Goal: Check status: Check status

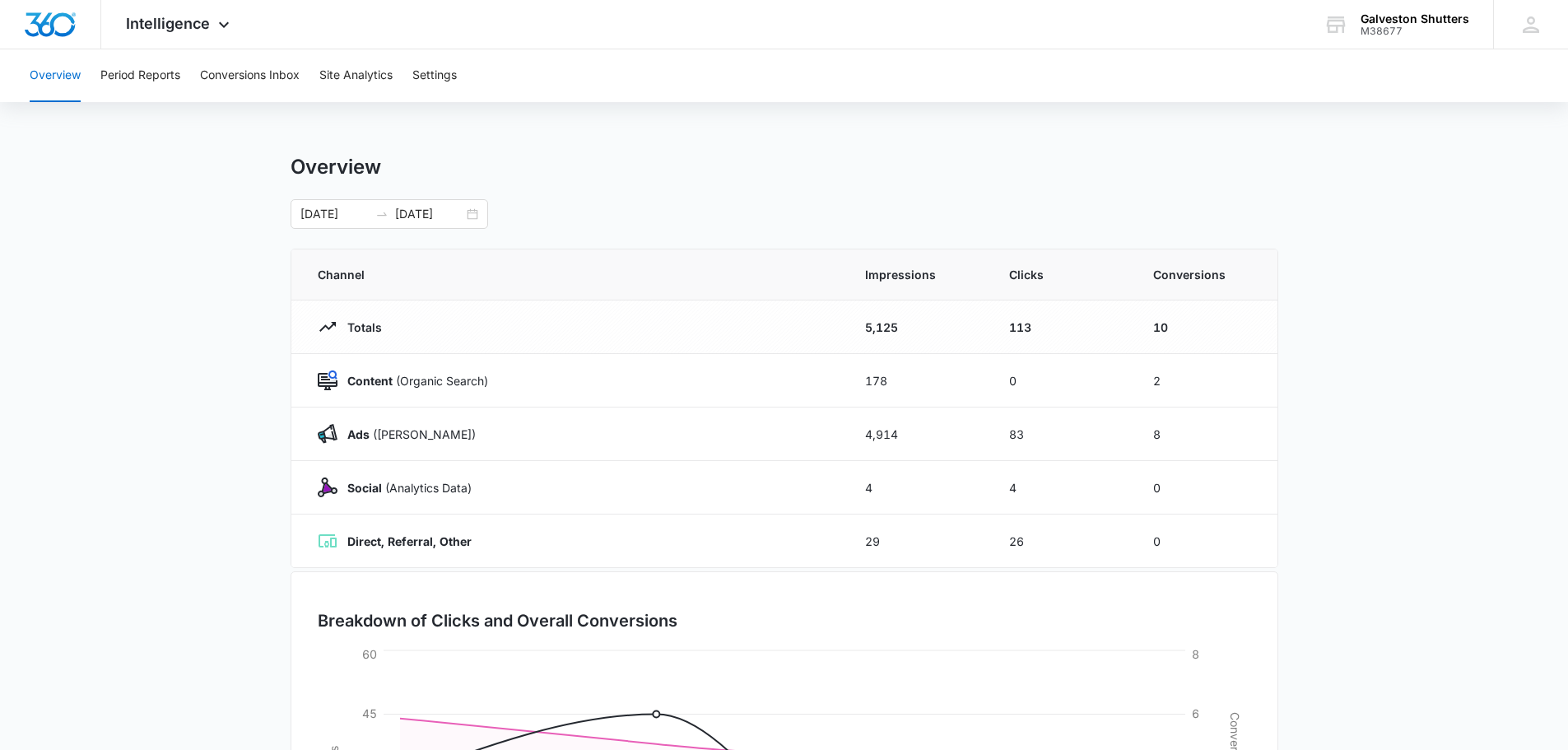
click at [707, 147] on div "Overview Period Reports Conversions Inbox Site Analytics Settings Overview [DAT…" at bounding box center [784, 534] width 1568 height 969
click at [473, 212] on div "[DATE] [DATE]" at bounding box center [389, 214] width 197 height 30
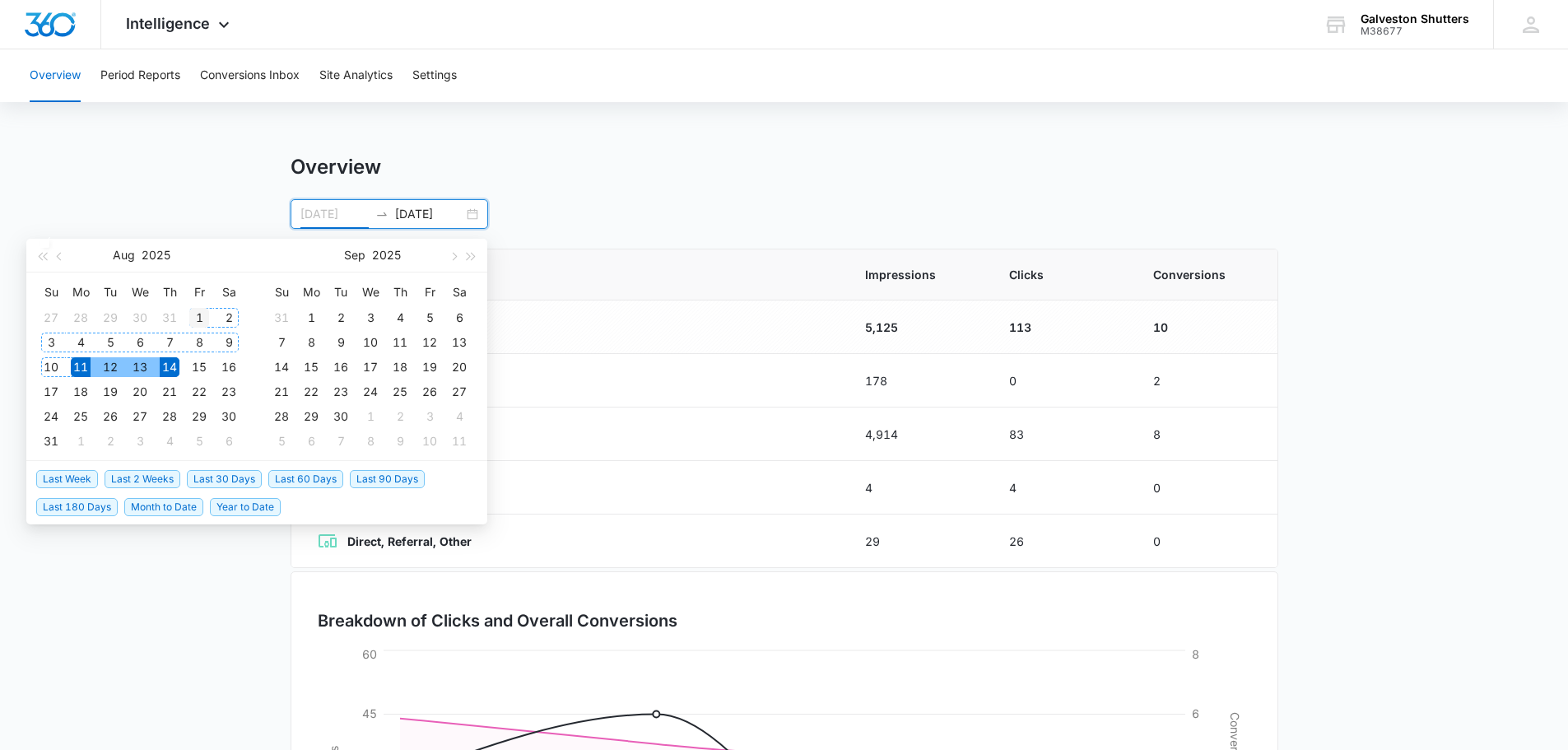
type input "[DATE]"
click at [203, 316] on div "1" at bounding box center [199, 318] width 19 height 19
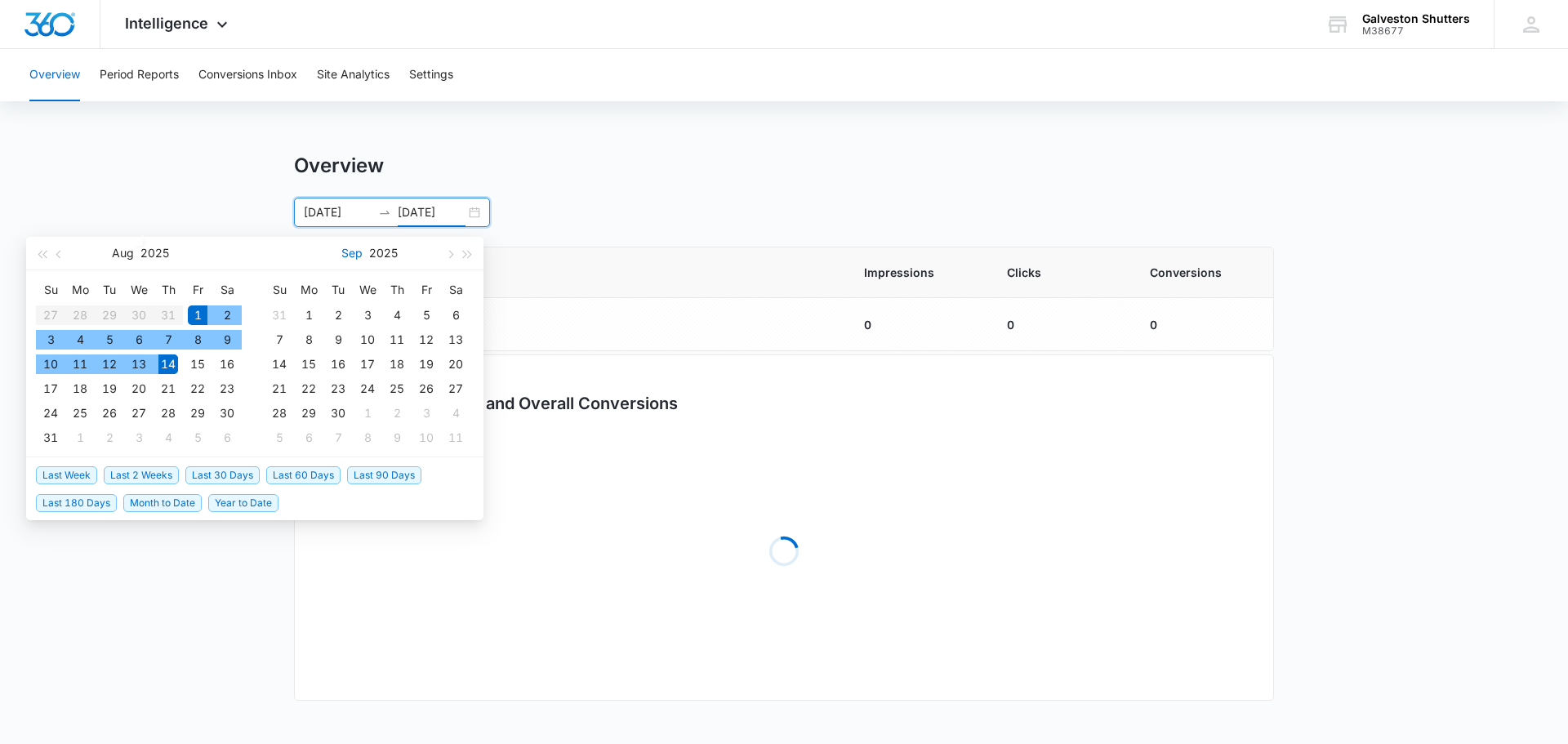
type input "[DATE]"
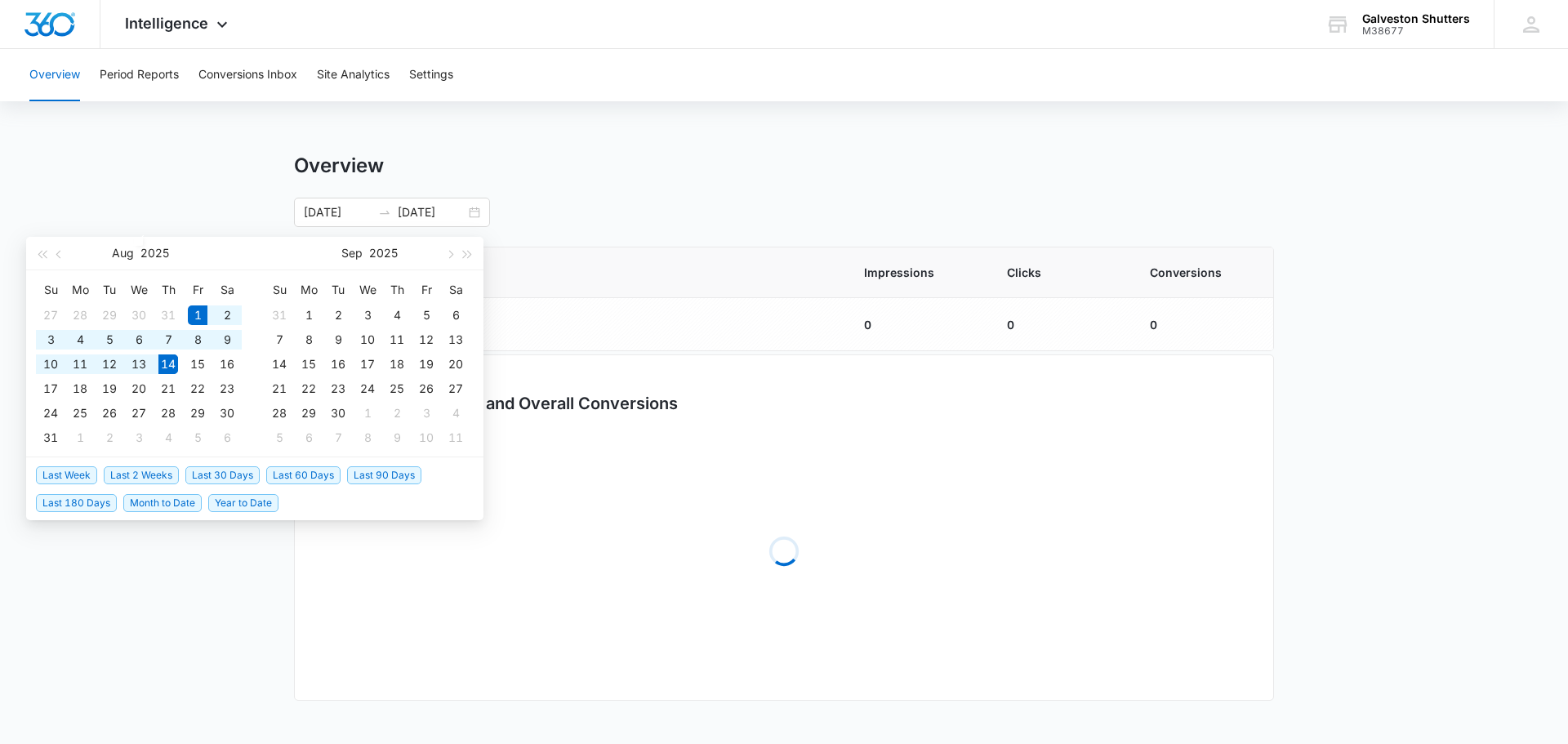
click at [559, 193] on div "Overview [DATE] [DATE] [DATE] Su Mo Tu We Th Fr Sa 27 28 29 30 31 1 2 3 4 5 6 7…" at bounding box center [784, 190] width 980 height 74
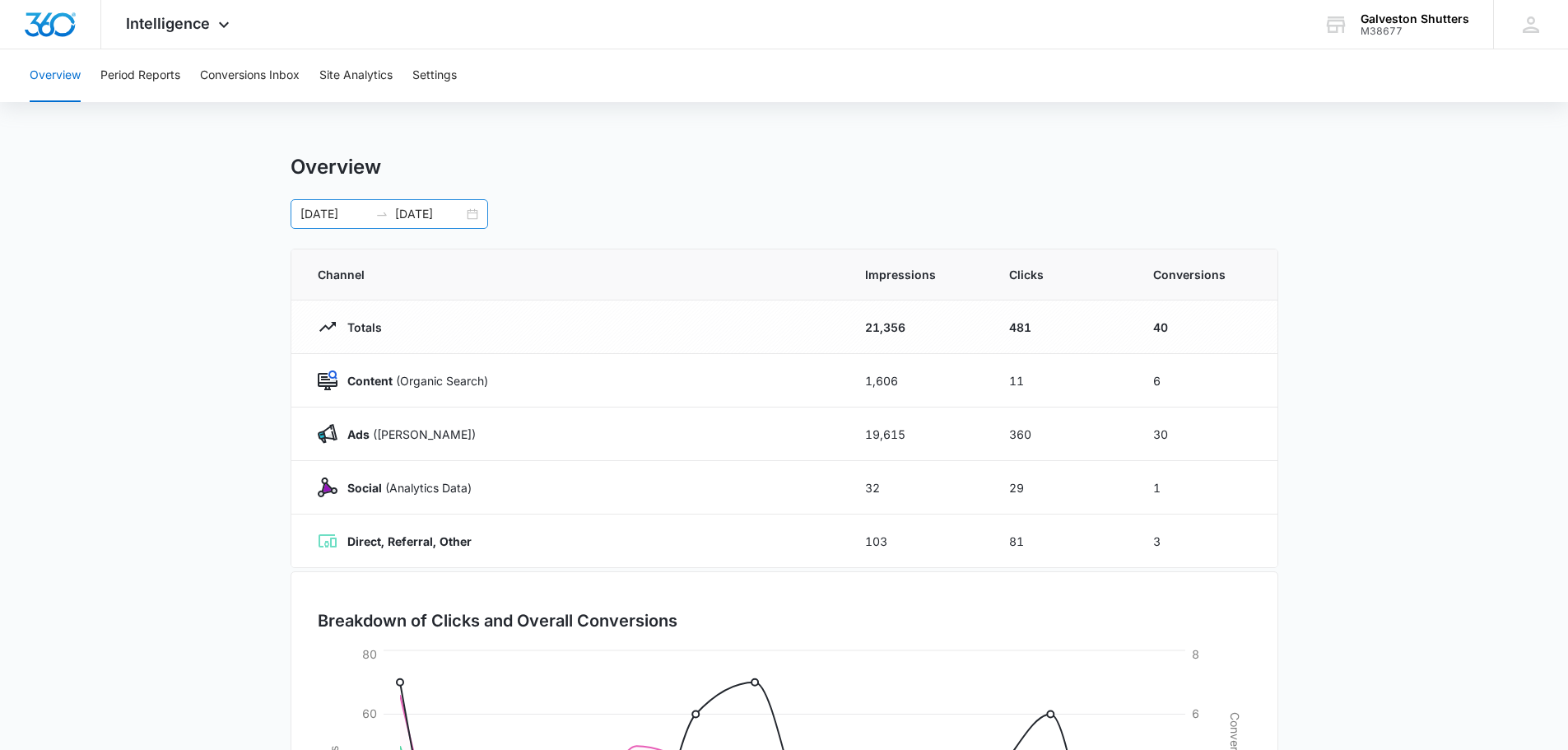
click at [470, 216] on div "[DATE] [DATE]" at bounding box center [389, 214] width 197 height 30
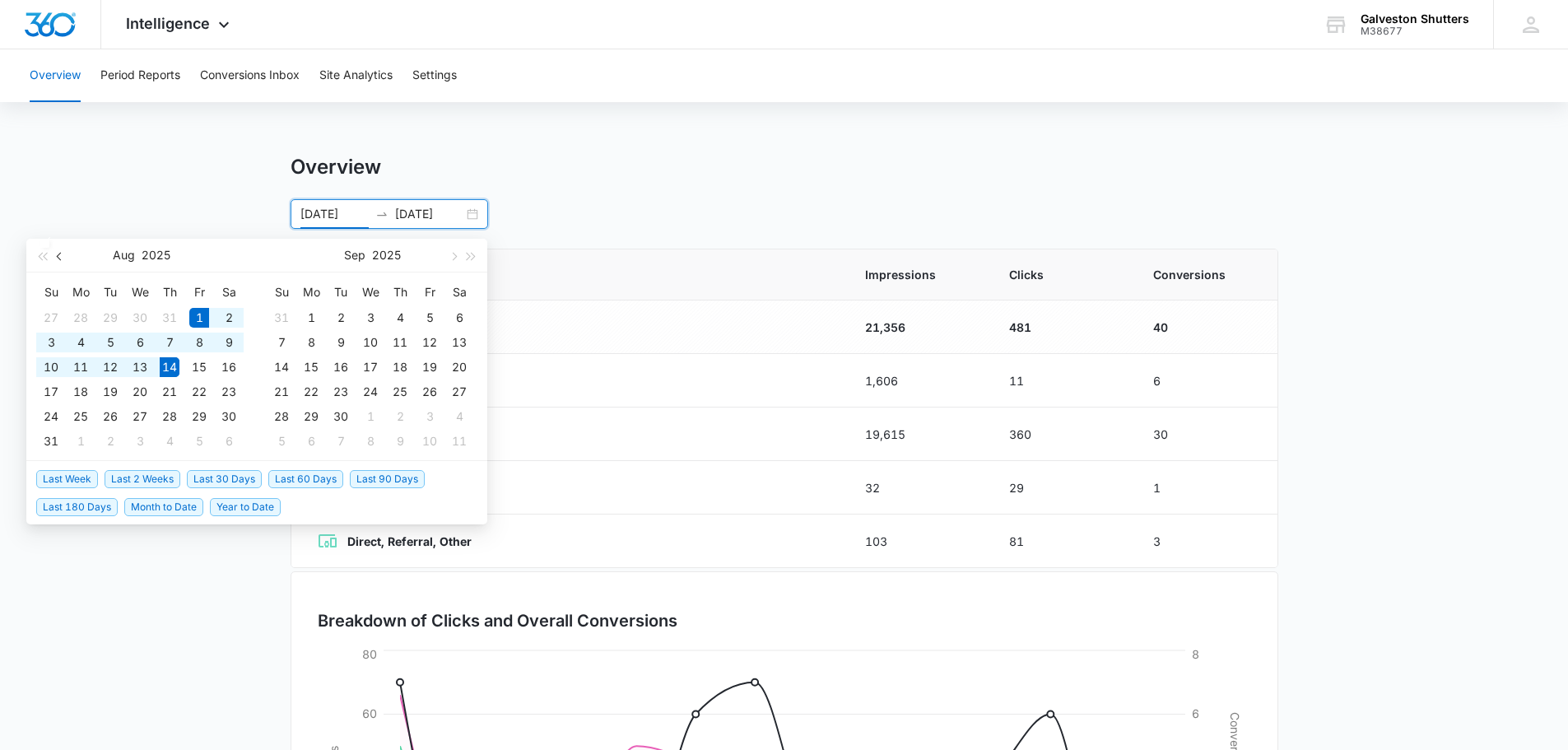
click at [57, 258] on button "button" at bounding box center [60, 255] width 18 height 33
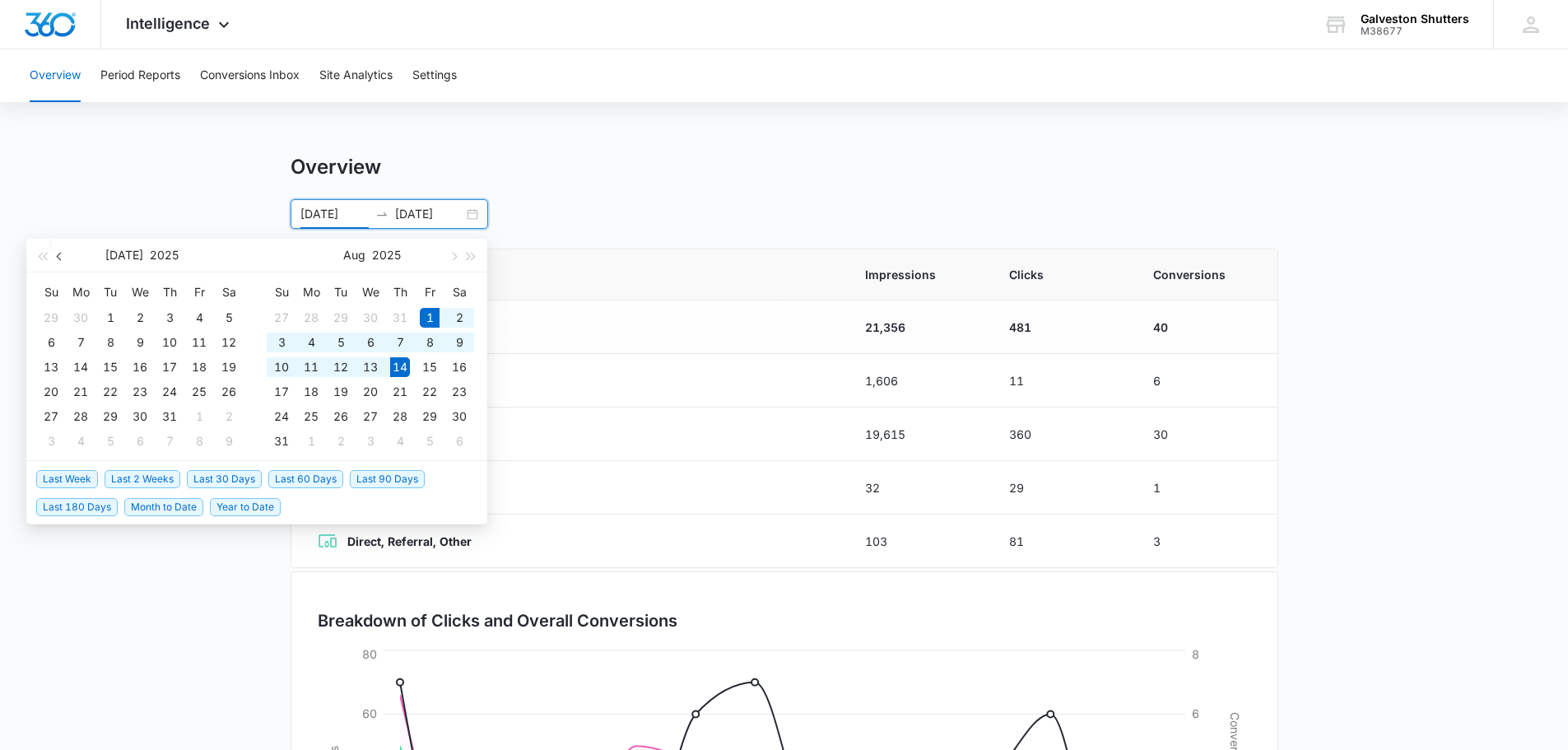
click at [57, 258] on button "button" at bounding box center [60, 255] width 18 height 33
click at [58, 259] on button "button" at bounding box center [60, 255] width 18 height 33
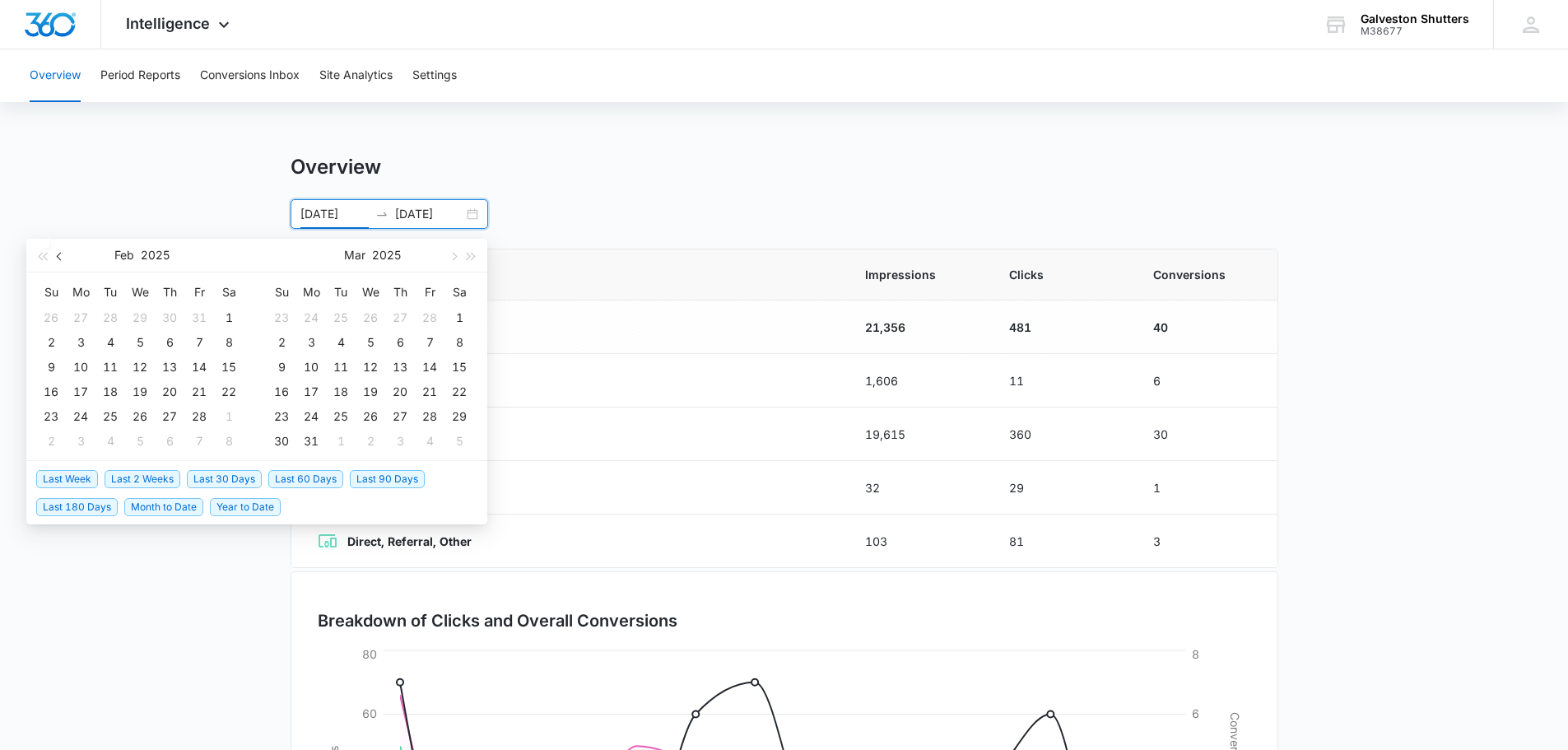
click at [58, 259] on button "button" at bounding box center [60, 255] width 18 height 33
type input "[DATE]"
click at [141, 318] on div "1" at bounding box center [140, 318] width 19 height 19
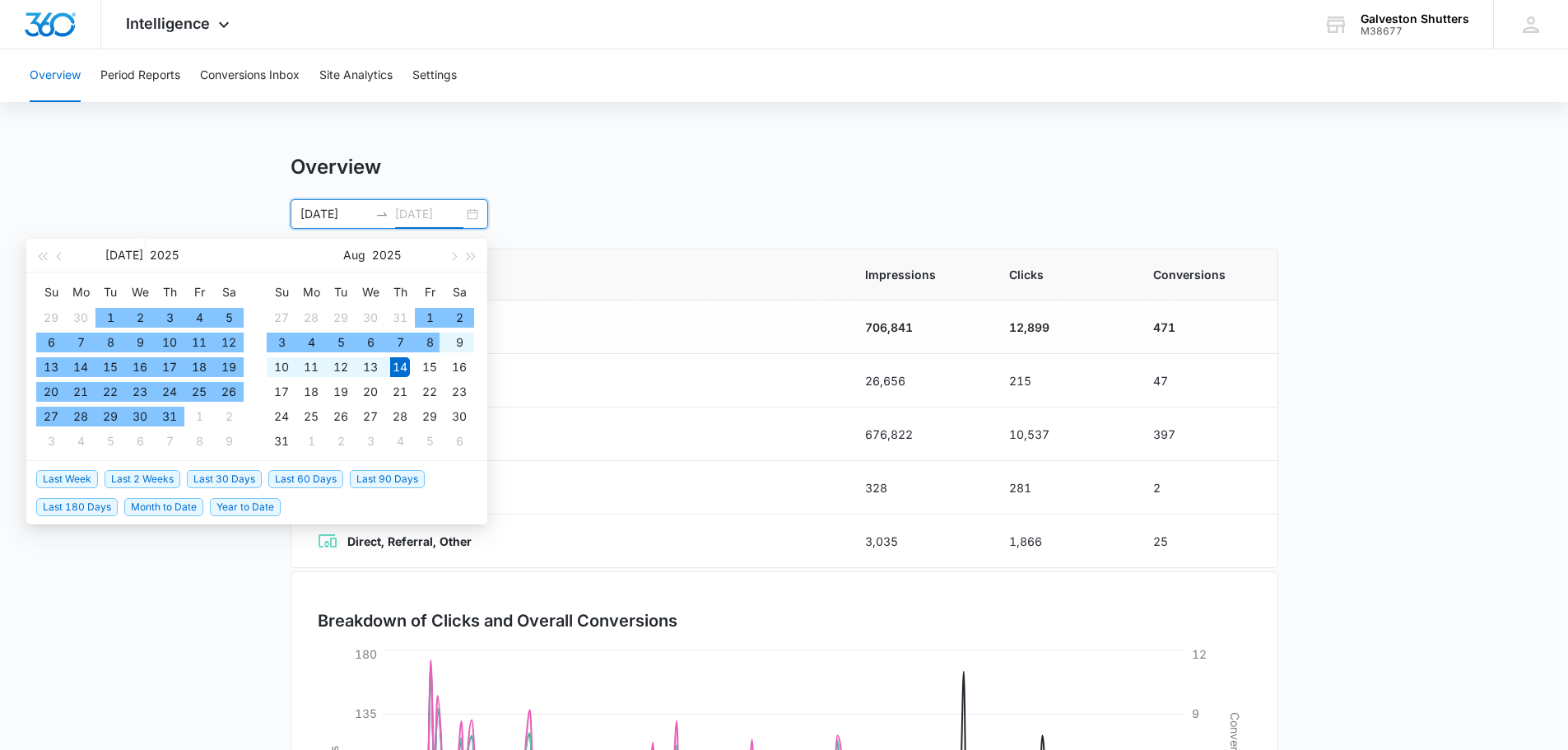
type input "[DATE]"
click at [406, 368] on div "14" at bounding box center [400, 367] width 19 height 19
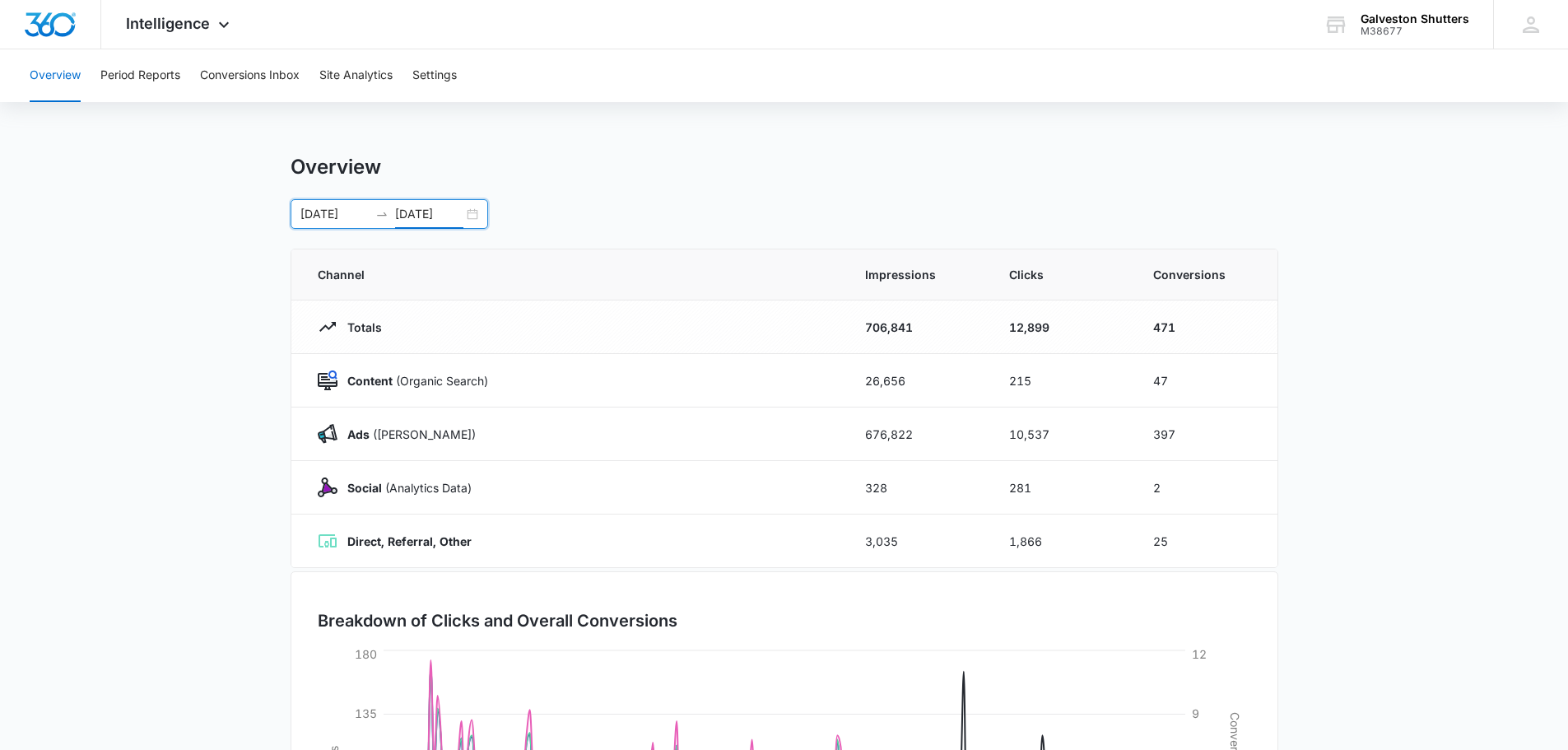
click at [742, 172] on div "Overview" at bounding box center [784, 167] width 987 height 25
click at [1390, 31] on div "M38677" at bounding box center [1414, 31] width 108 height 12
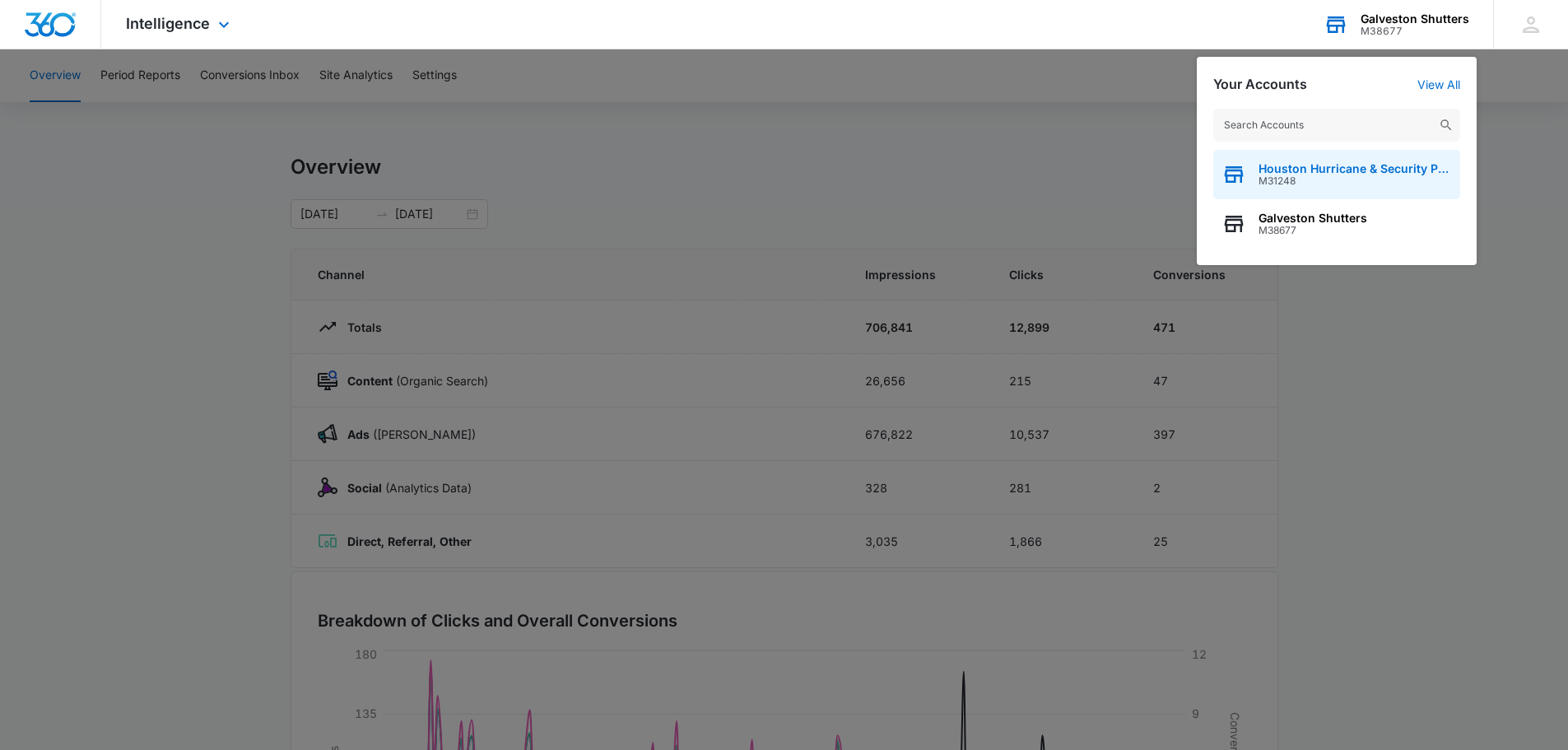
click at [1336, 174] on span "Houston Hurricane & Security Products" at bounding box center [1354, 169] width 193 height 14
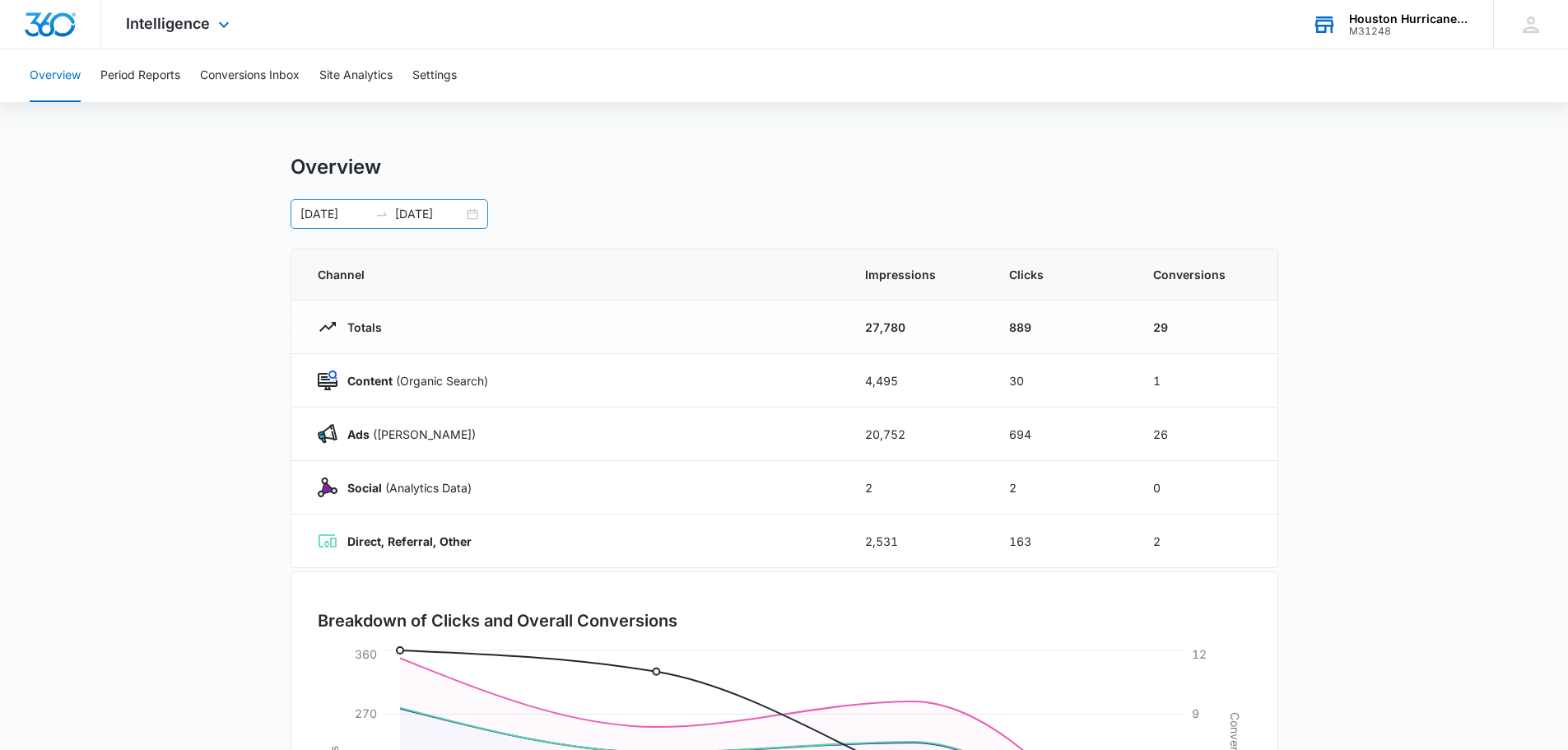
click at [467, 212] on div "[DATE] [DATE]" at bounding box center [389, 214] width 197 height 30
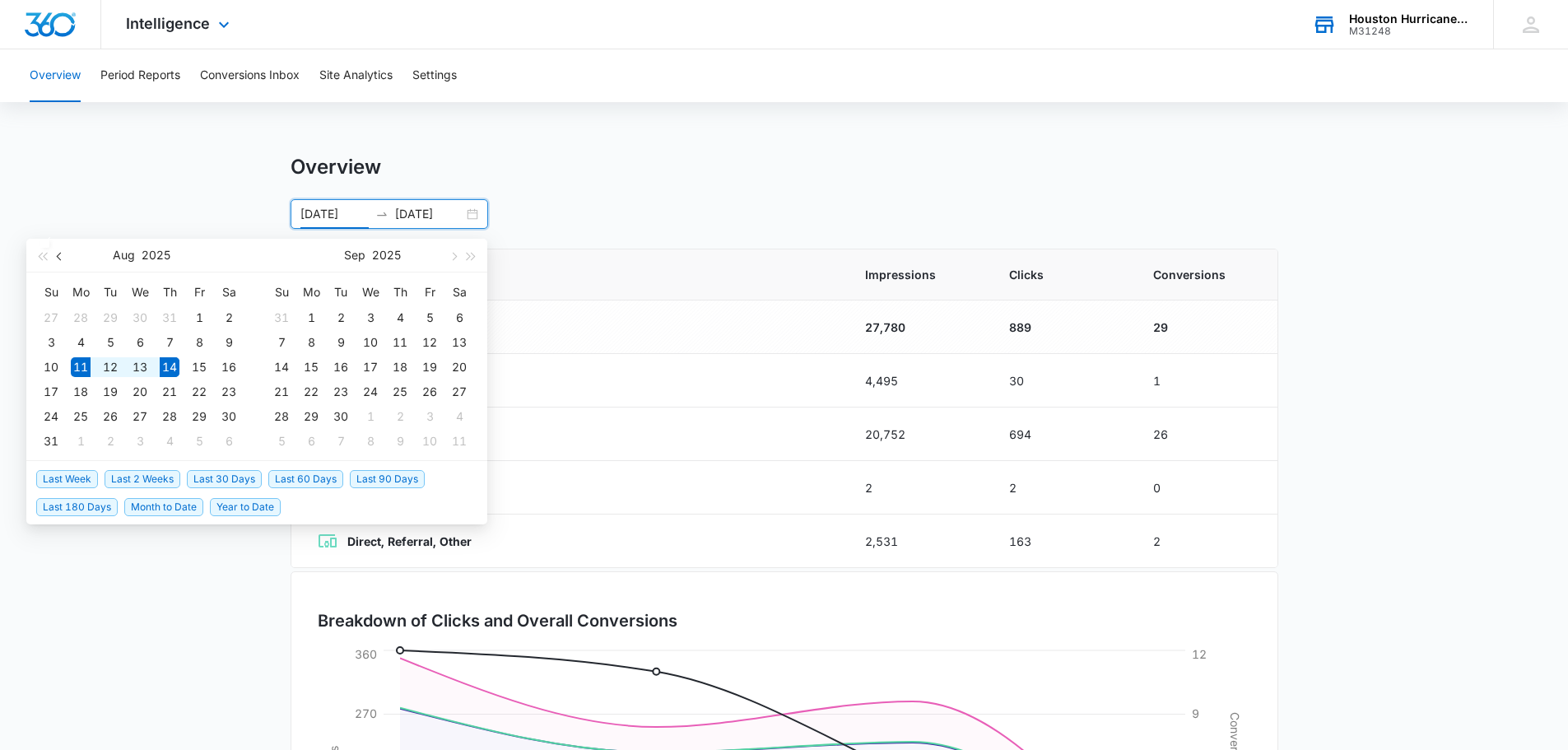
click at [64, 258] on button "button" at bounding box center [60, 255] width 18 height 33
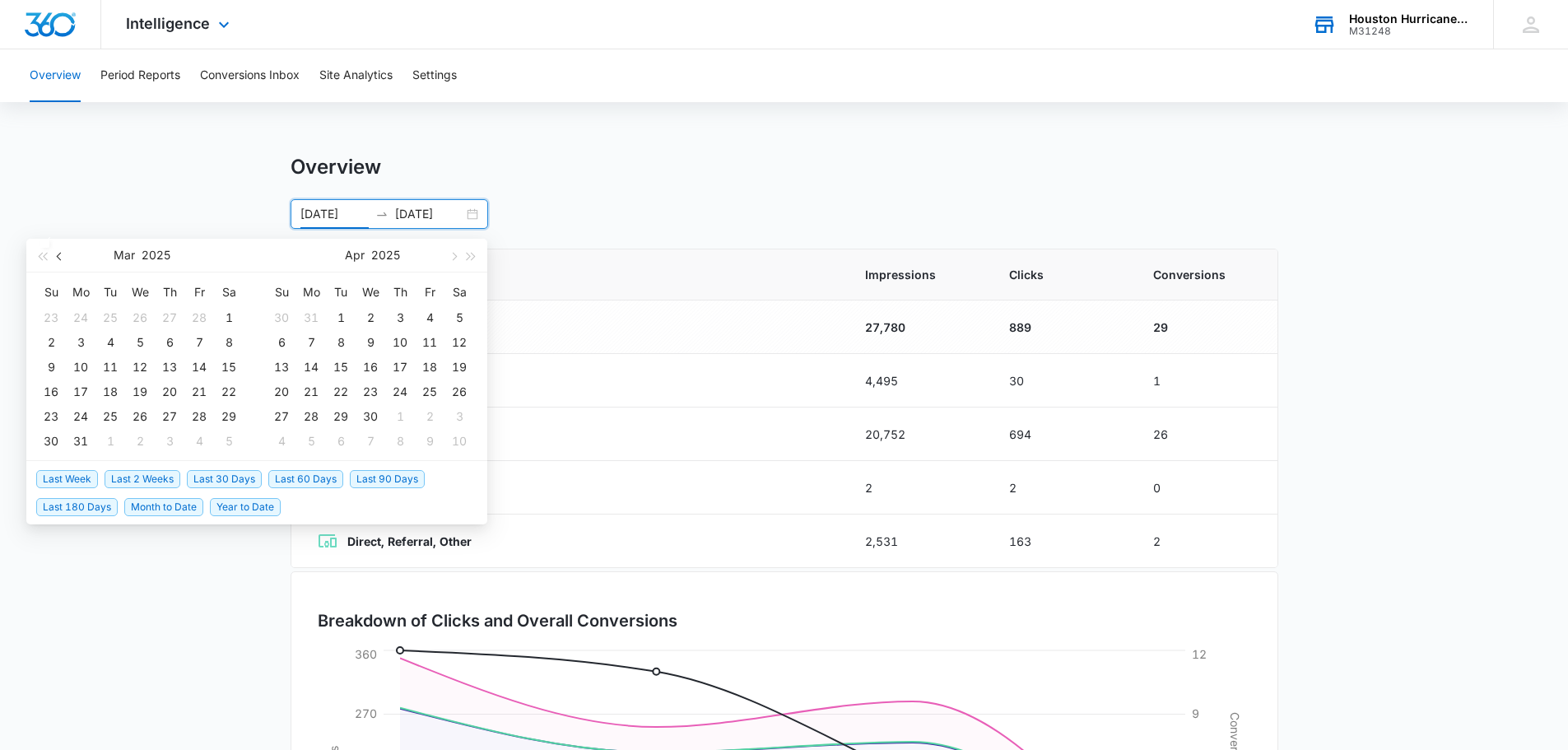
click at [64, 258] on button "button" at bounding box center [60, 255] width 18 height 33
type input "[DATE]"
click at [138, 316] on div "1" at bounding box center [140, 318] width 19 height 19
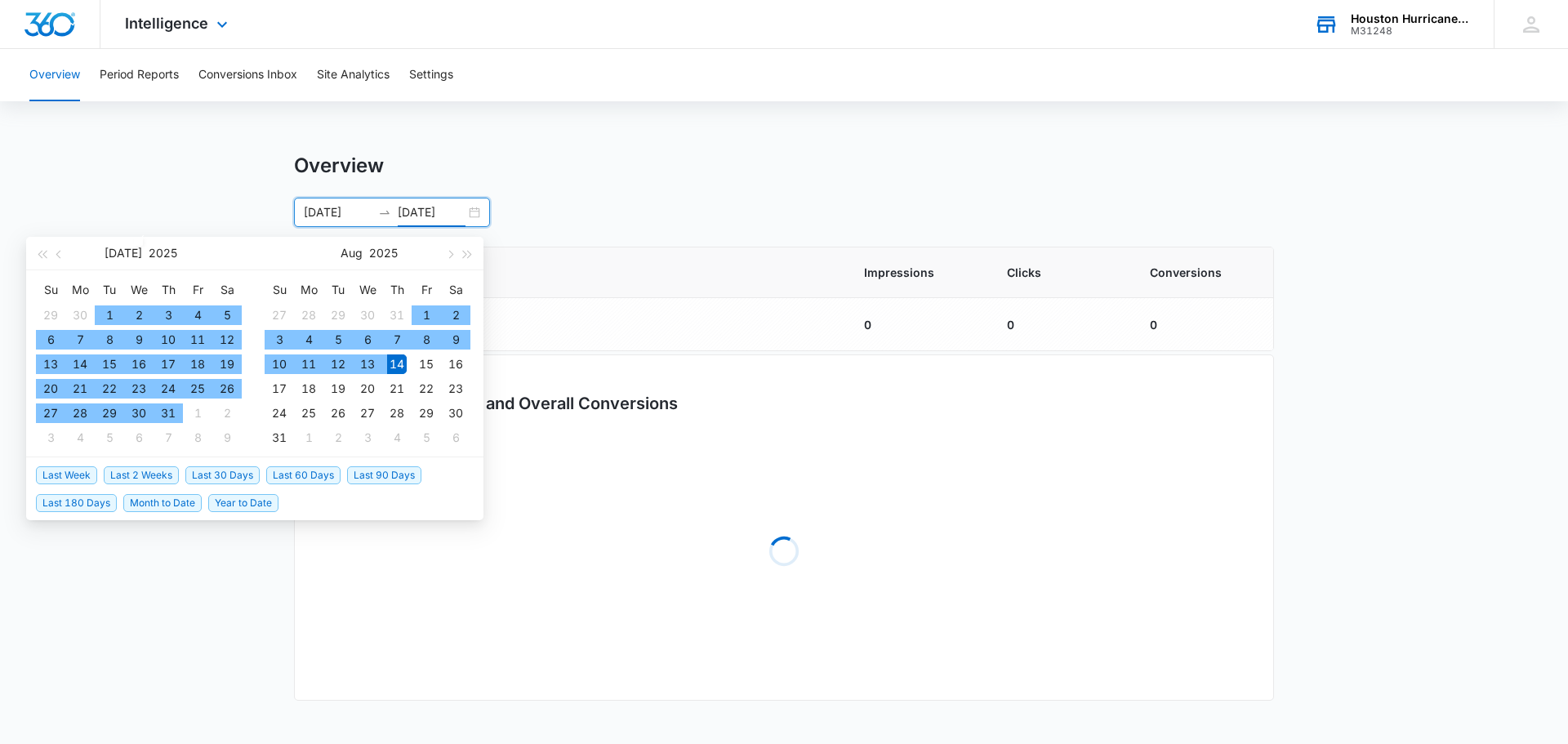
type input "[DATE]"
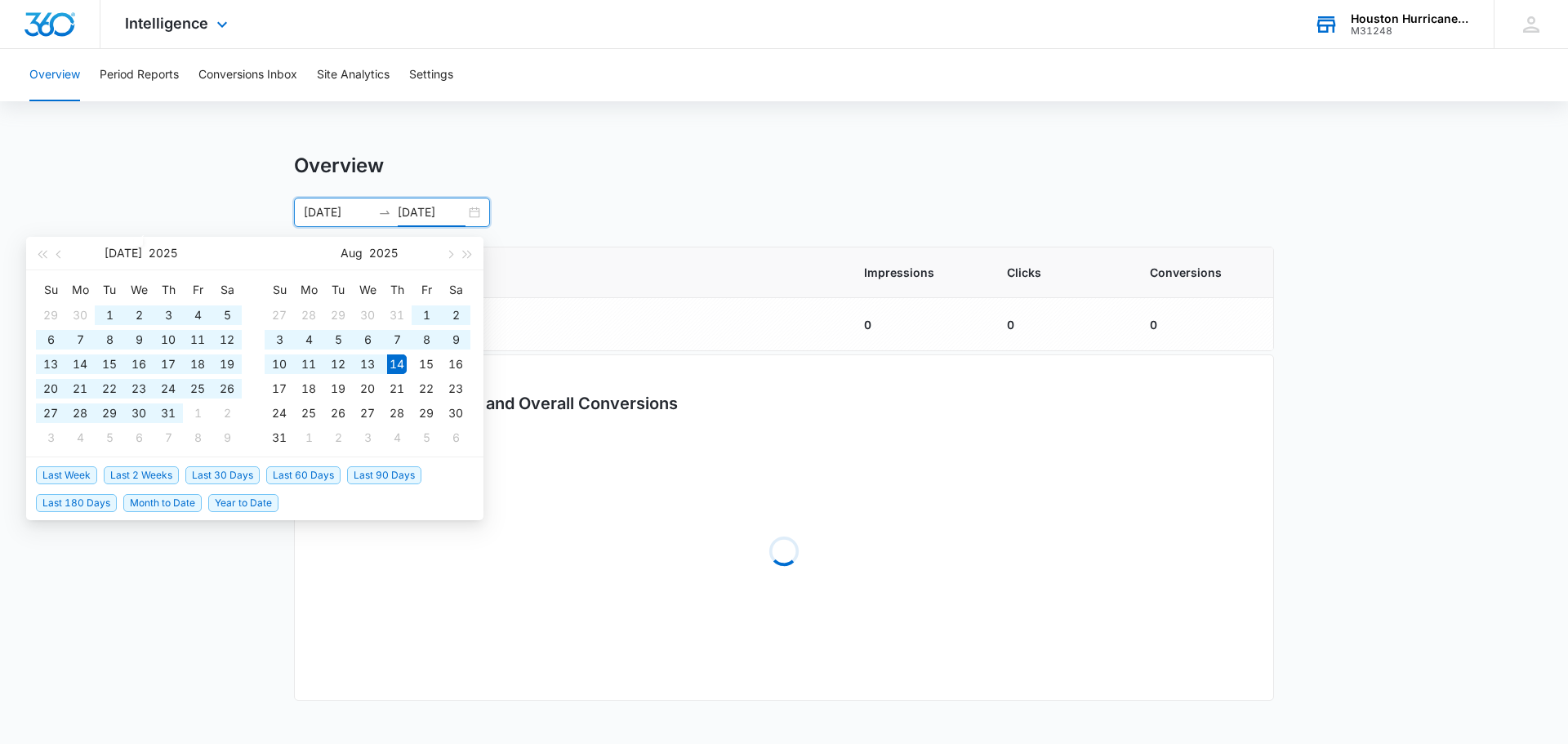
click at [640, 193] on div "Overview [DATE] [DATE] [DATE] Su Mo Tu We Th Fr Sa 29 30 1 2 3 4 5 6 7 8 9 10 1…" at bounding box center [784, 190] width 980 height 74
